Goal: Transaction & Acquisition: Subscribe to service/newsletter

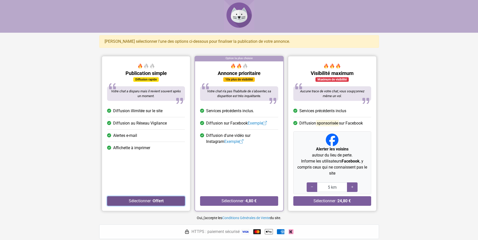
click at [134, 203] on button "Sélectionner · Offert" at bounding box center [146, 201] width 78 height 10
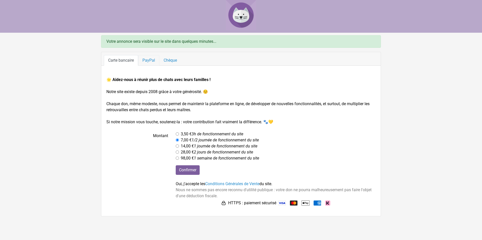
click at [152, 58] on link "PayPal" at bounding box center [148, 60] width 21 height 11
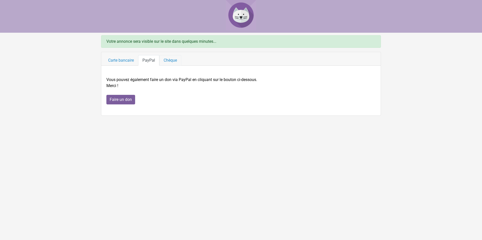
click at [161, 61] on link "Chèque" at bounding box center [170, 60] width 22 height 11
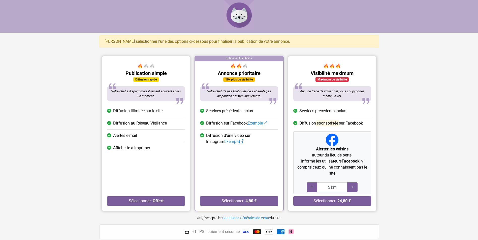
drag, startPoint x: 110, startPoint y: 40, endPoint x: 114, endPoint y: 28, distance: 12.4
